Goal: Transaction & Acquisition: Purchase product/service

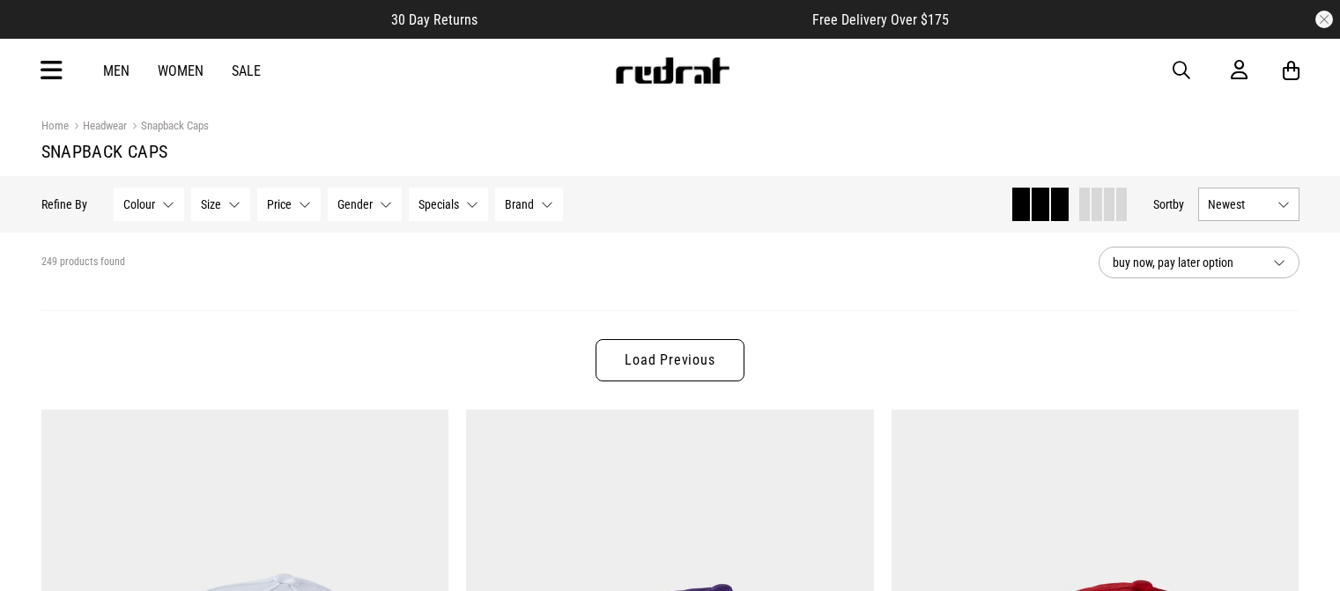
scroll to position [1522, 0]
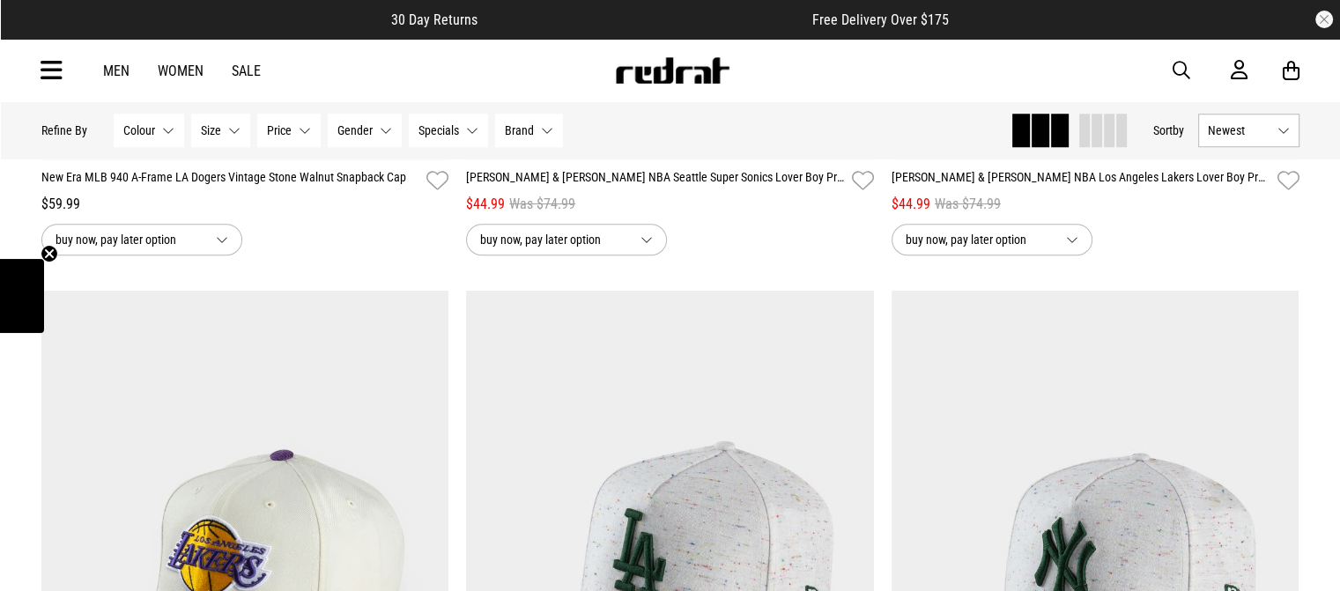
click at [182, 73] on link "Women" at bounding box center [181, 71] width 46 height 17
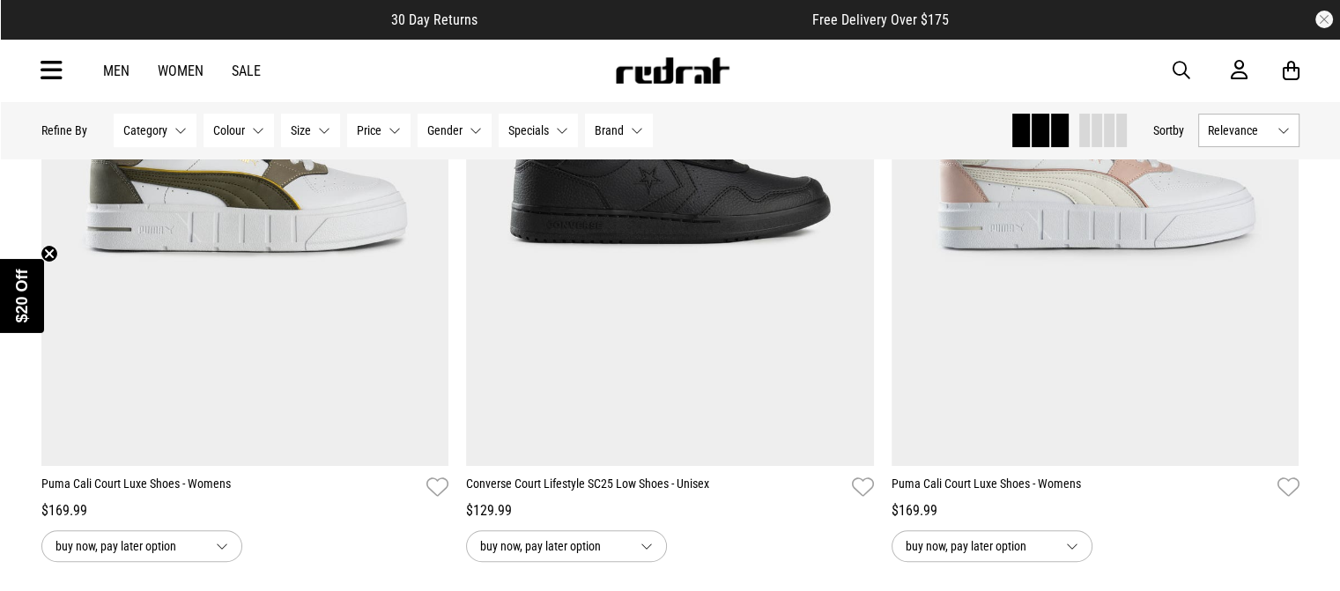
scroll to position [388, 0]
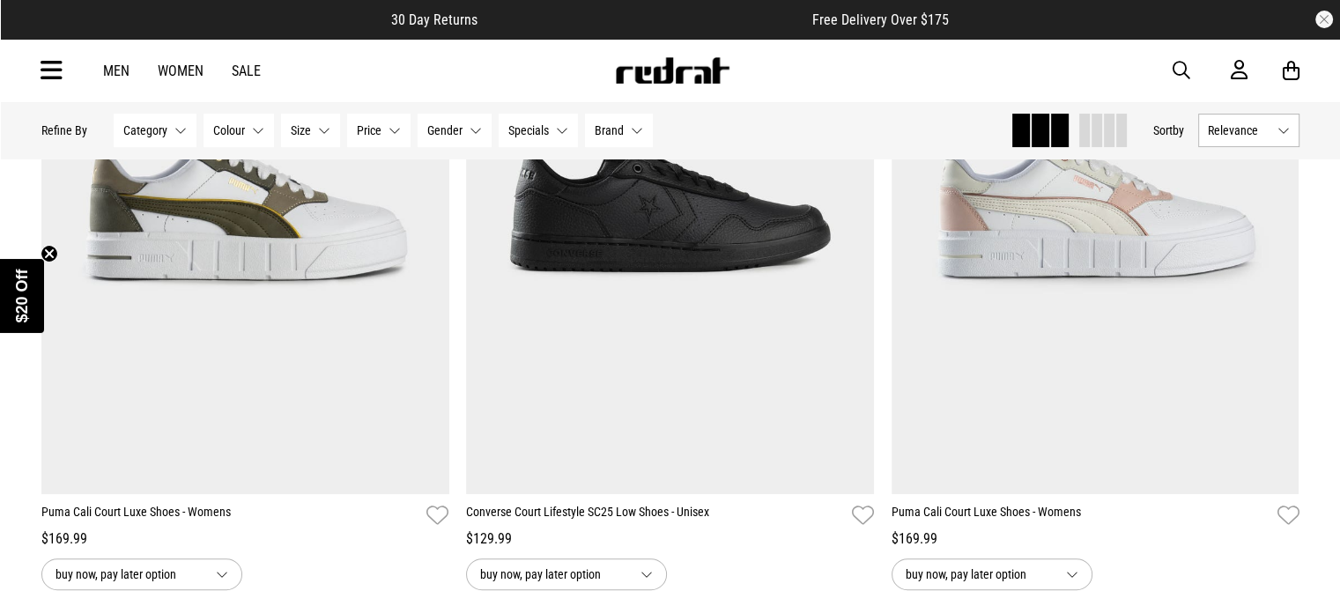
click at [144, 139] on button "Category None selected" at bounding box center [155, 130] width 83 height 33
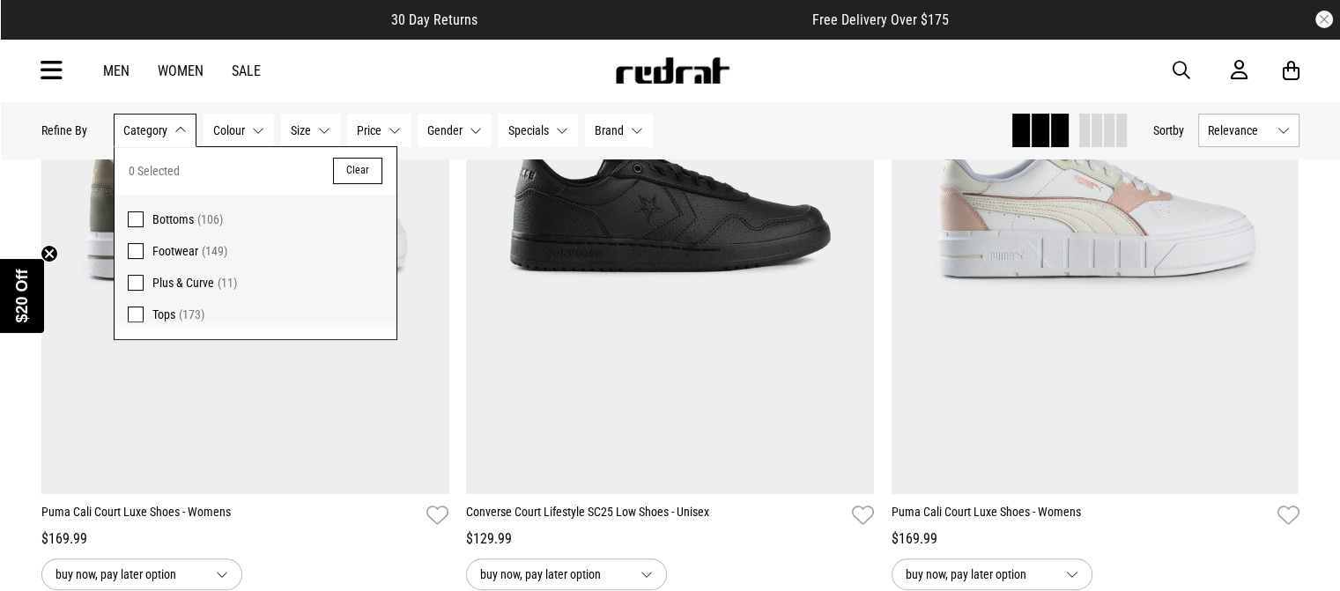
scroll to position [0, 0]
click at [130, 250] on span at bounding box center [136, 251] width 16 height 16
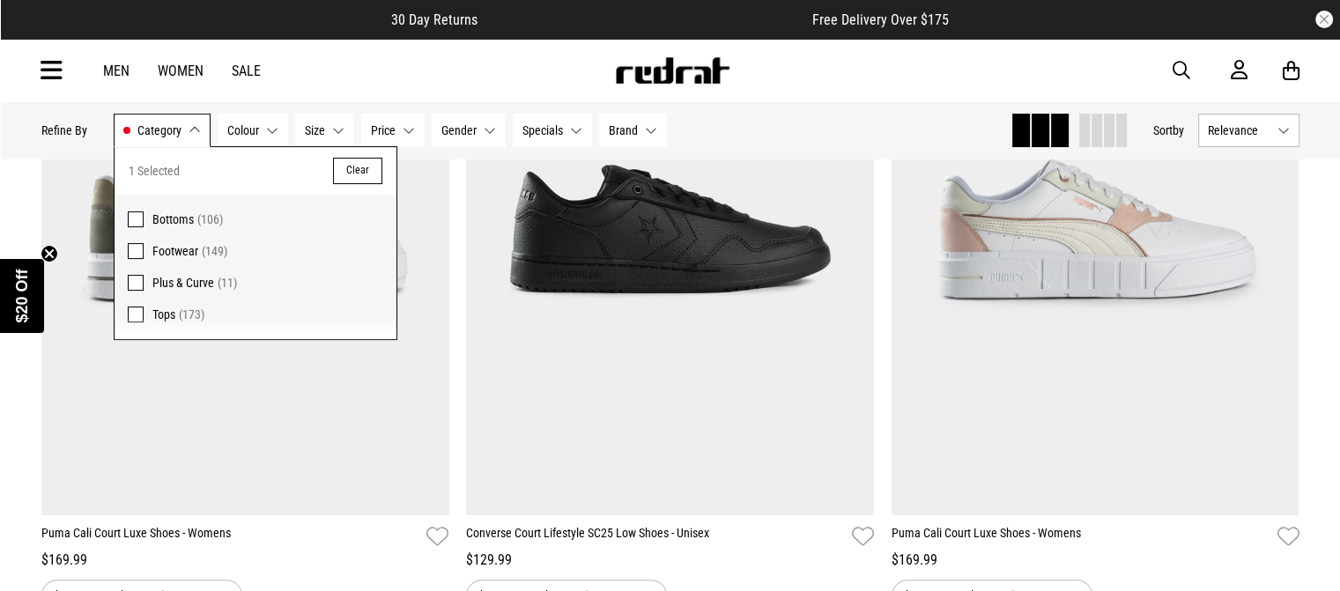
scroll to position [409, 0]
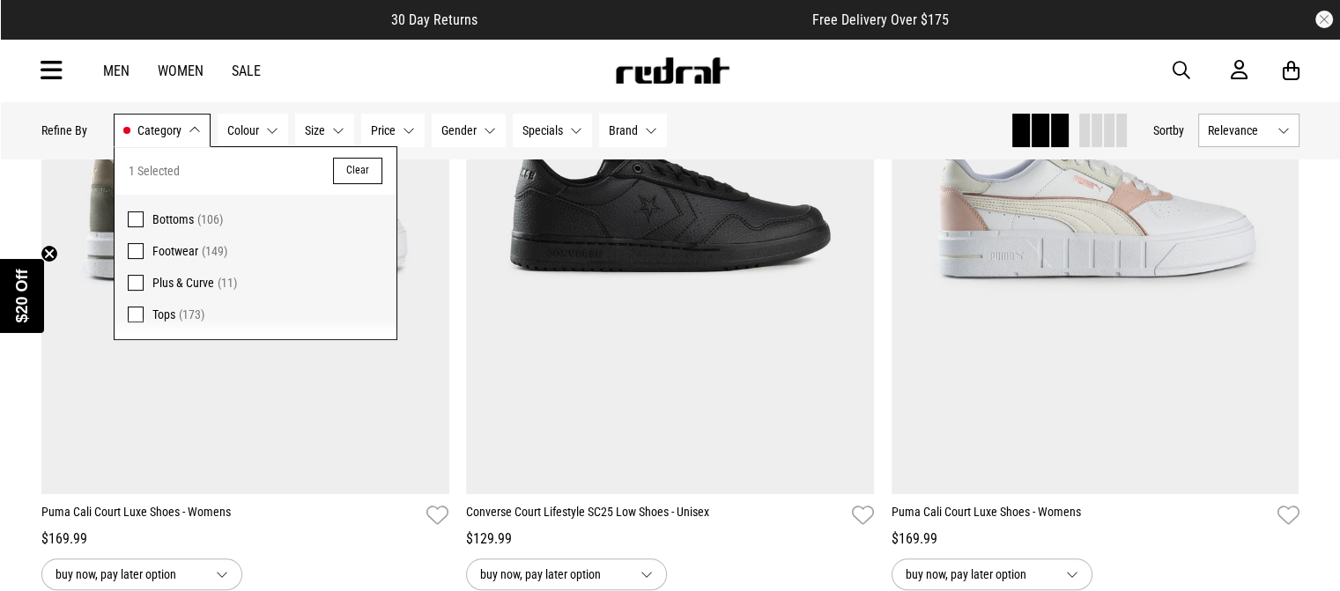
click at [266, 80] on div "Men Women Sale Sign in New Back Footwear Back Mens Back Womens Back Youth & Kid…" at bounding box center [670, 70] width 1286 height 63
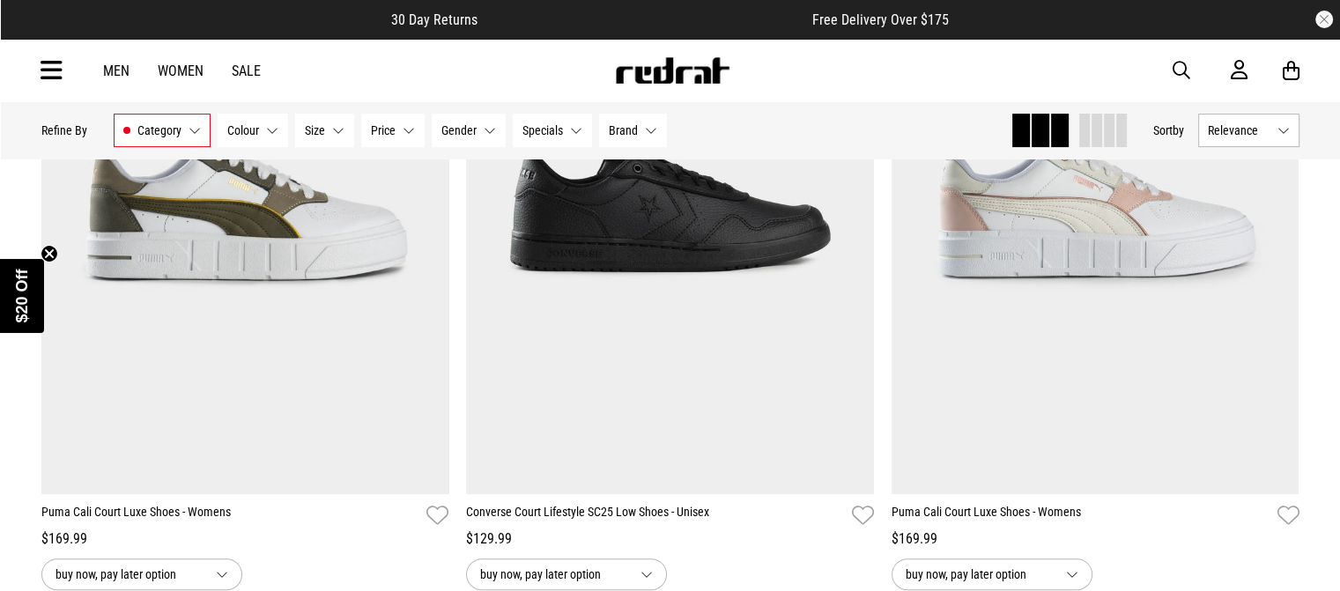
click at [619, 133] on span "Brand" at bounding box center [623, 130] width 29 height 14
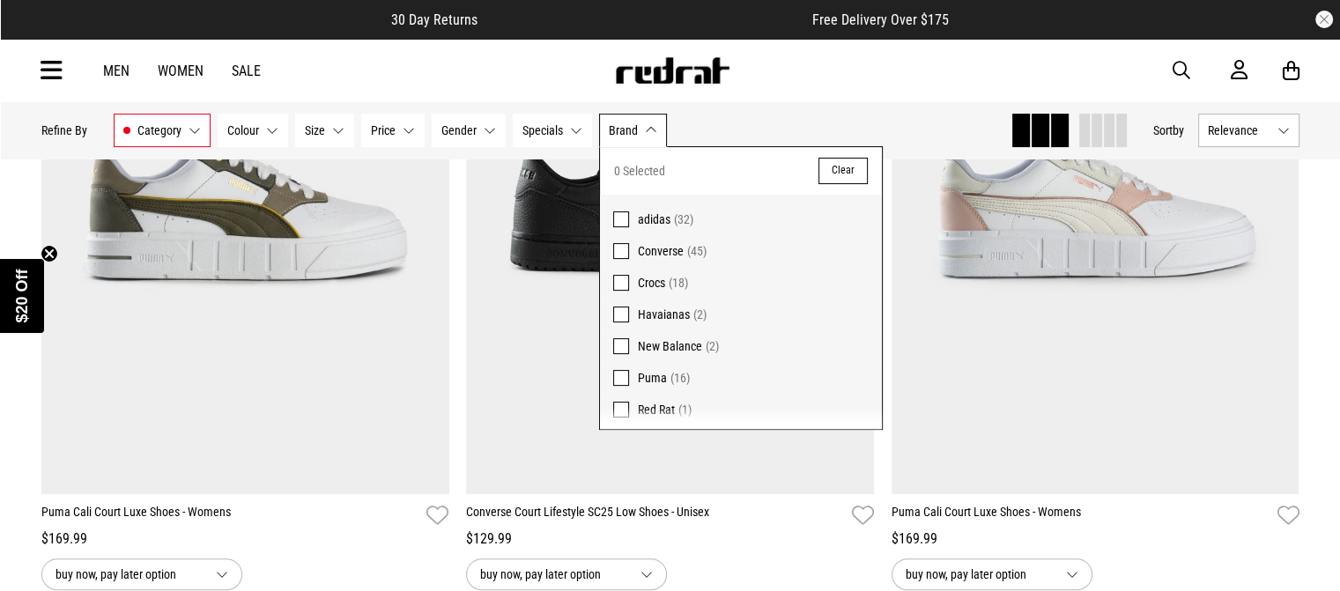
click at [619, 224] on span at bounding box center [621, 219] width 16 height 16
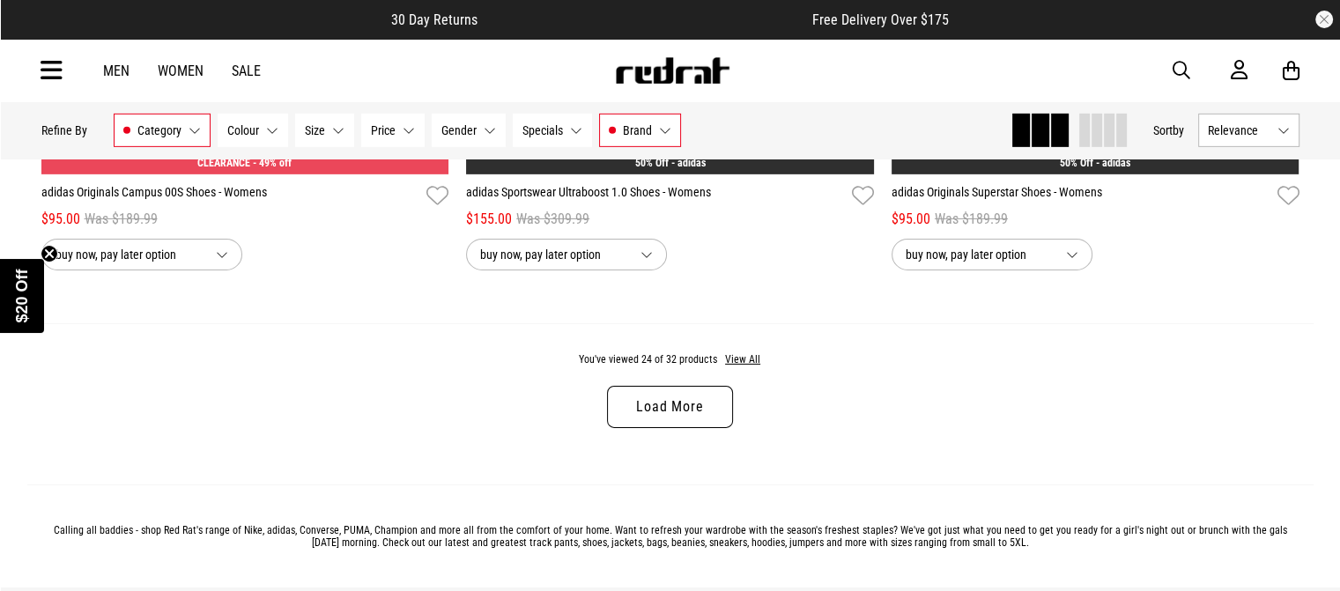
scroll to position [5642, 0]
click at [655, 407] on link "Load More" at bounding box center [669, 407] width 125 height 42
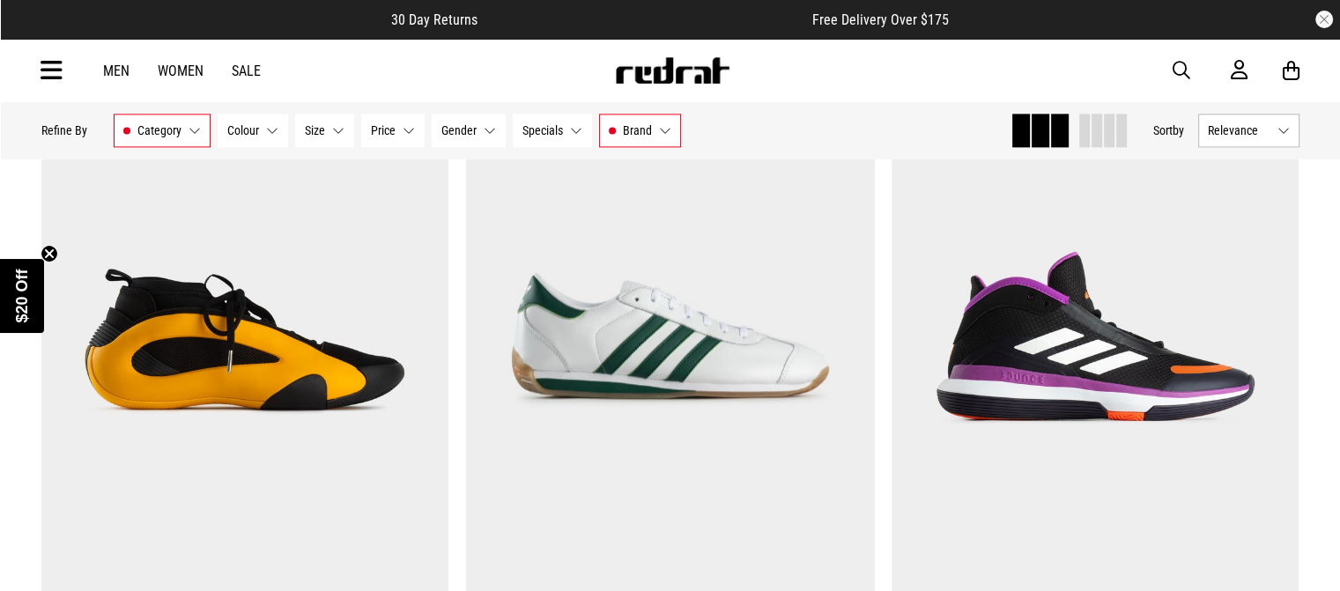
scroll to position [2386, 0]
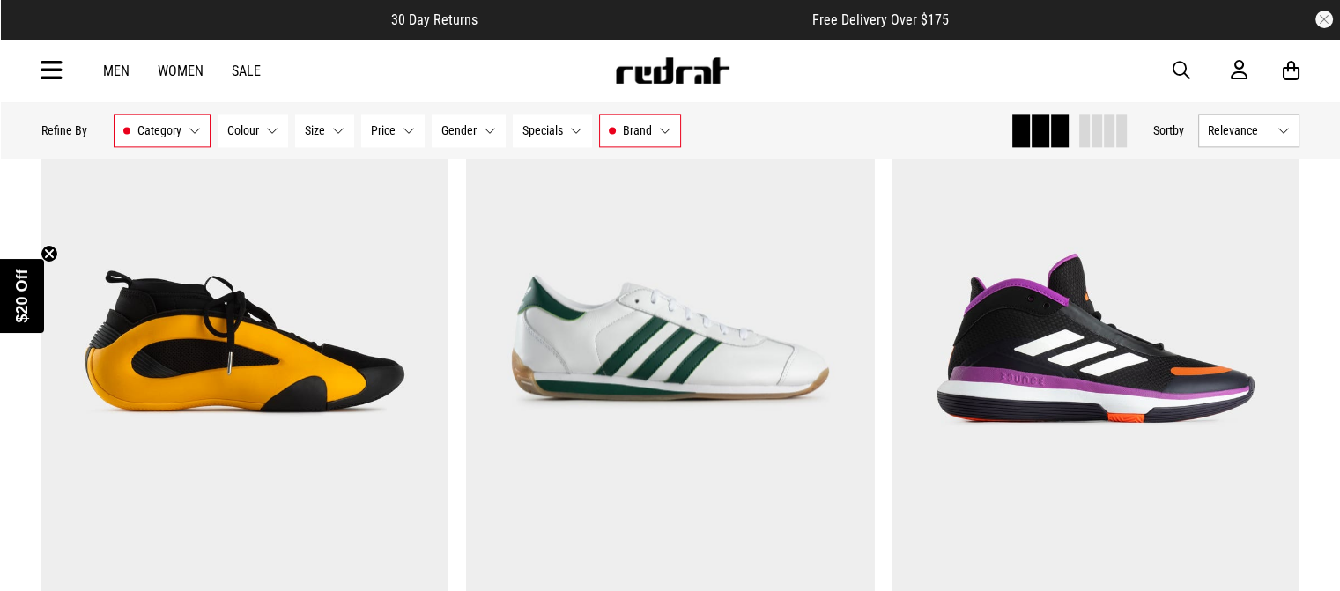
click at [655, 407] on img at bounding box center [670, 338] width 408 height 571
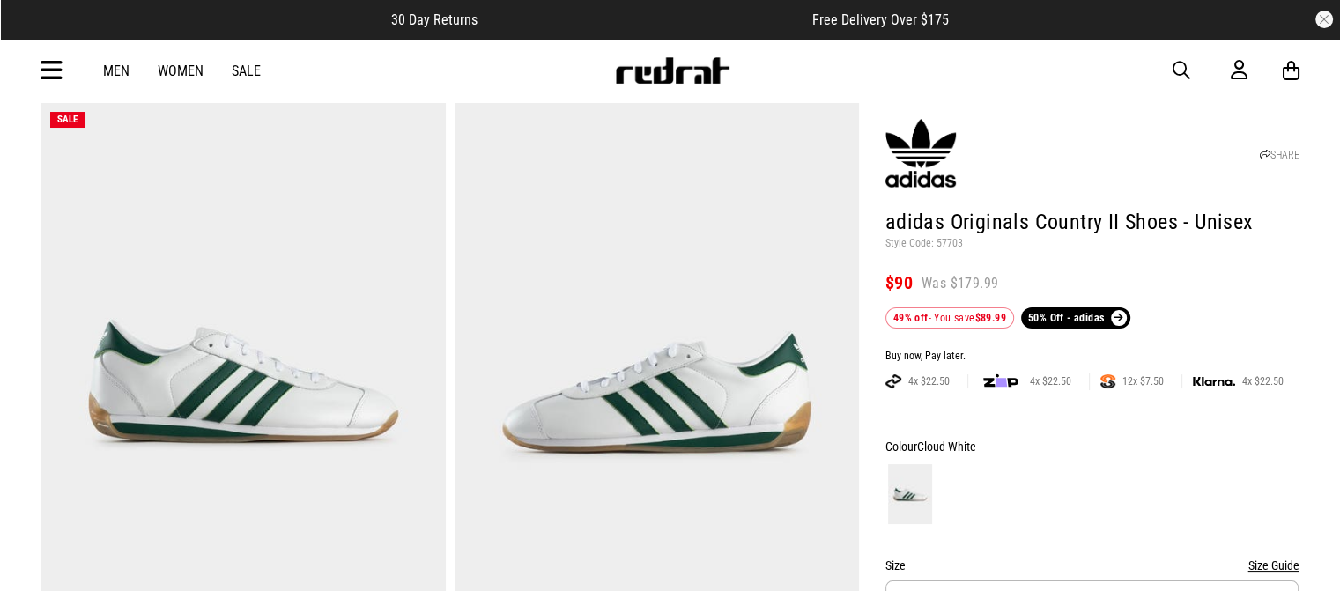
scroll to position [60, 0]
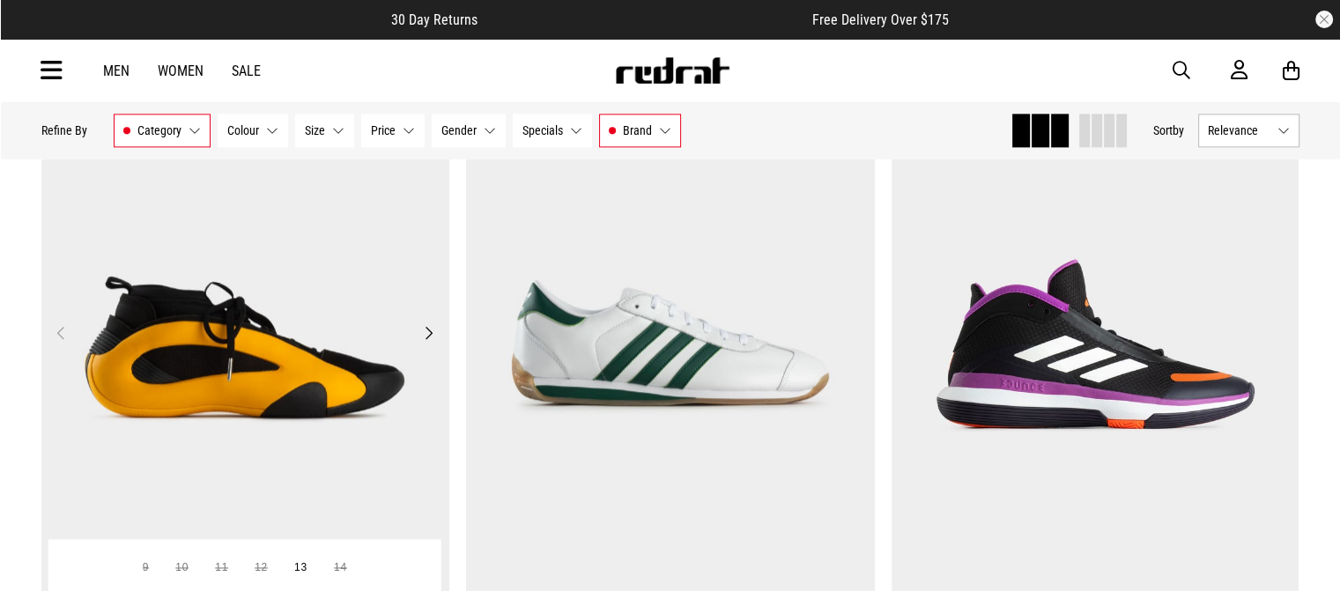
scroll to position [2378, 0]
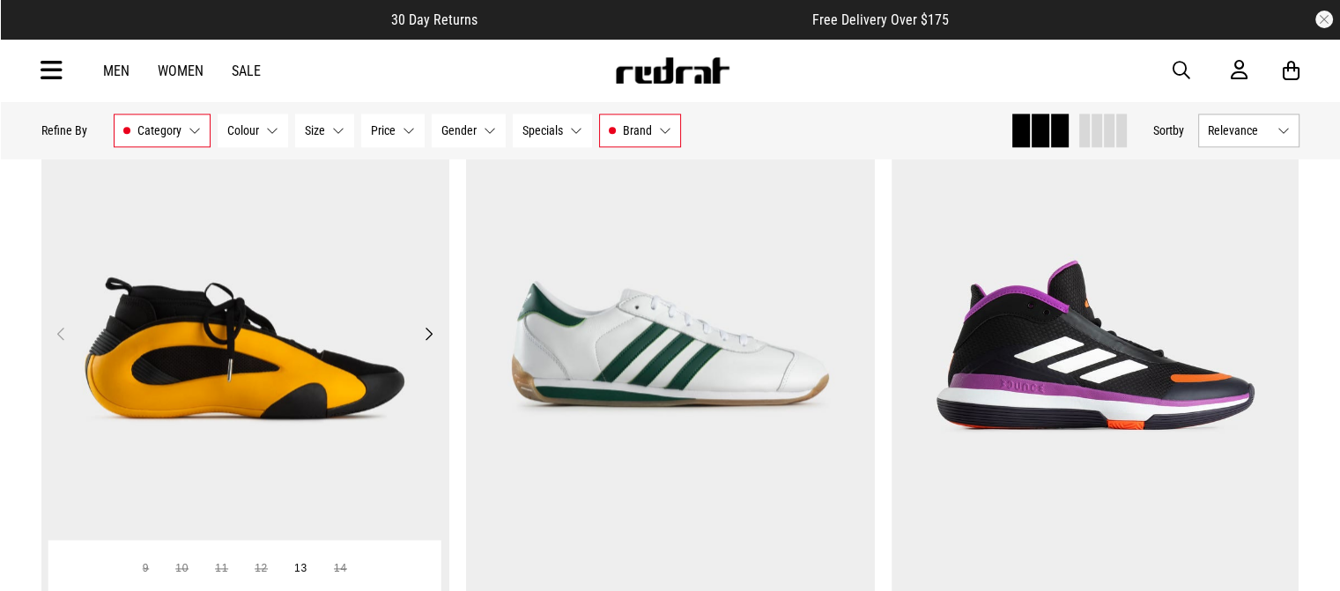
click at [167, 398] on img at bounding box center [245, 344] width 408 height 571
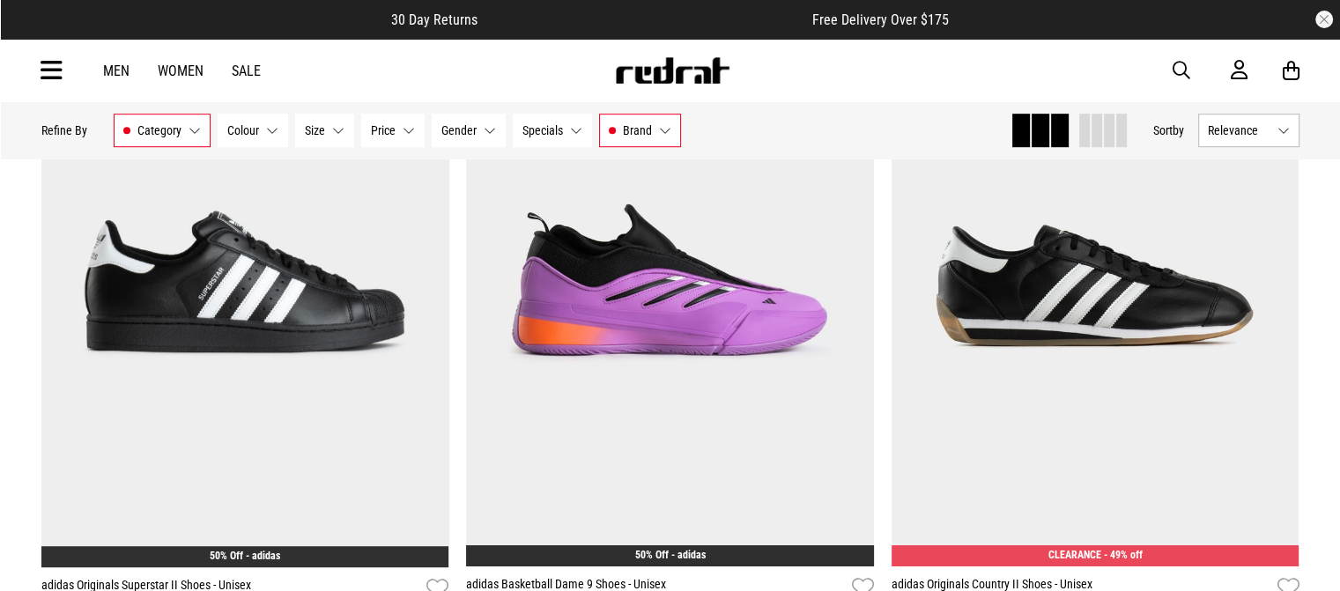
scroll to position [1036, 0]
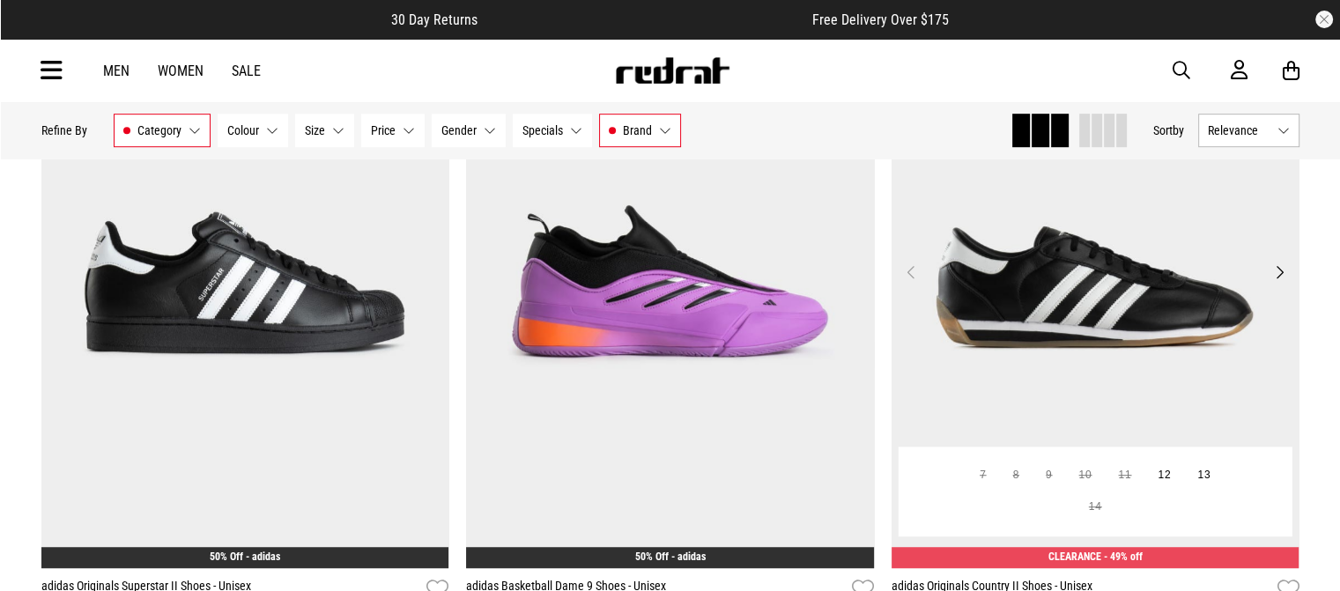
click at [1094, 381] on img at bounding box center [1096, 282] width 408 height 571
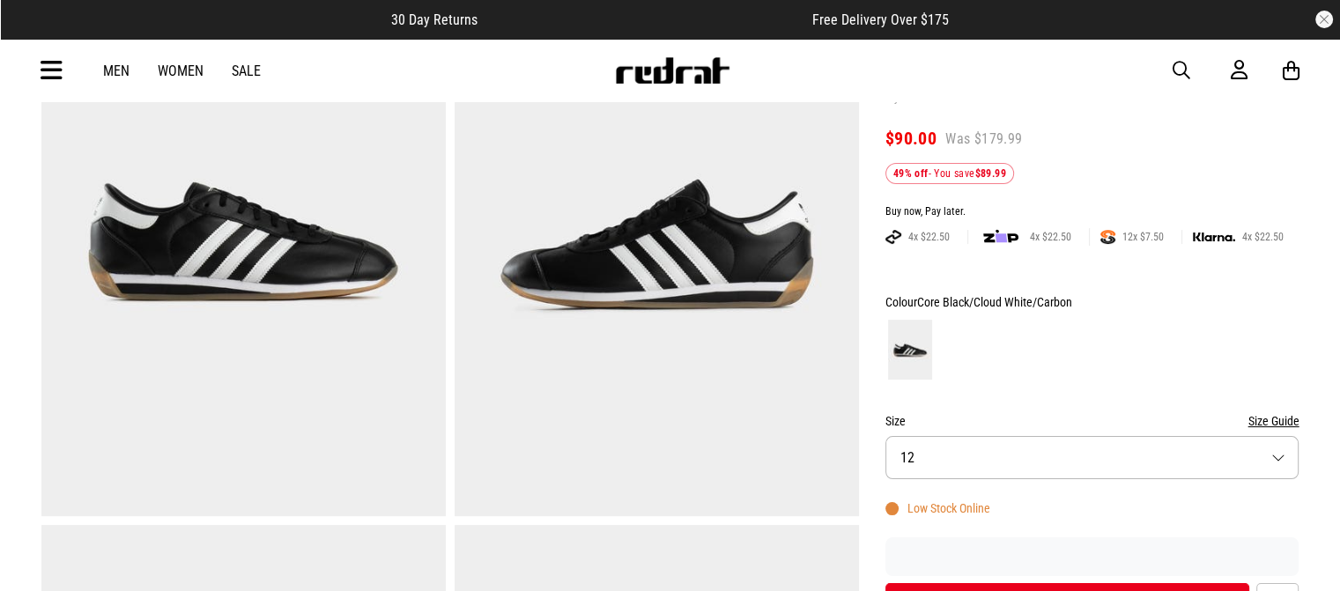
scroll to position [144, 0]
